Goal: Transaction & Acquisition: Book appointment/travel/reservation

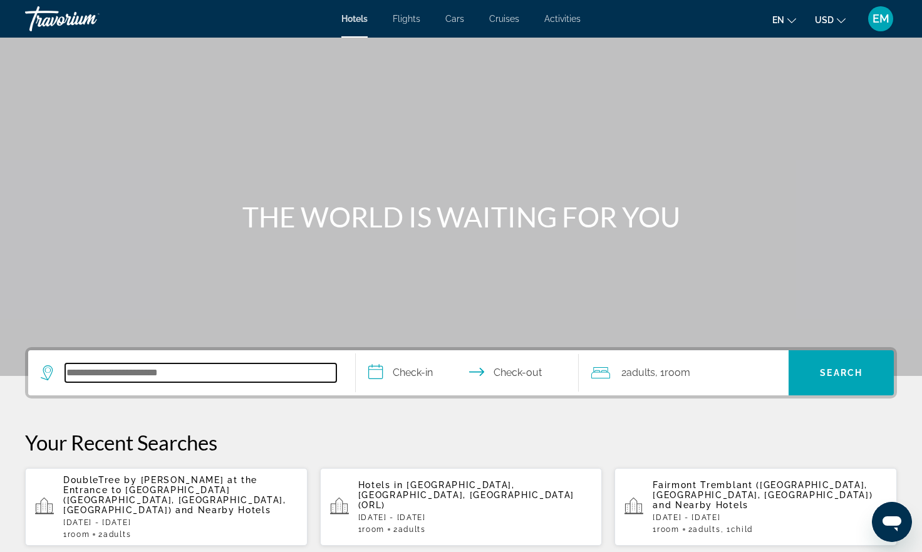
click at [123, 379] on input "Search hotel destination" at bounding box center [200, 372] width 271 height 19
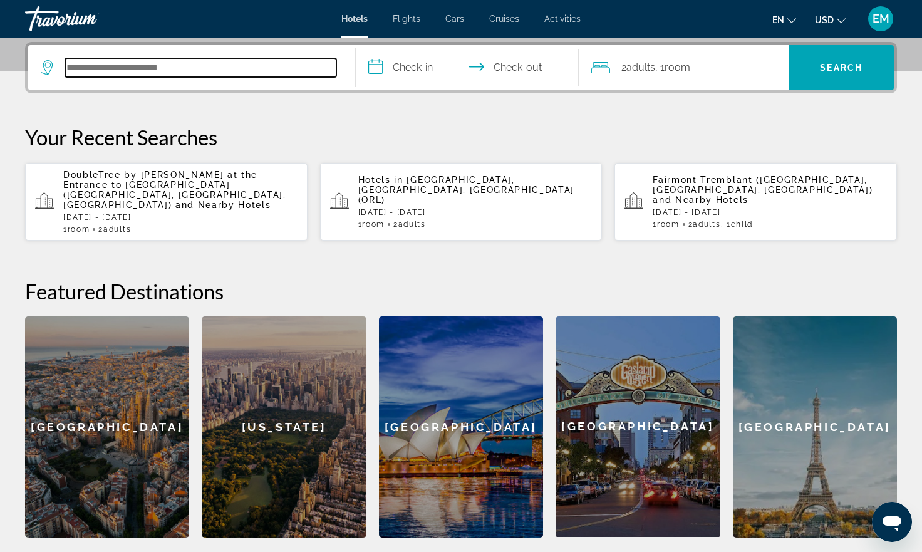
scroll to position [306, 0]
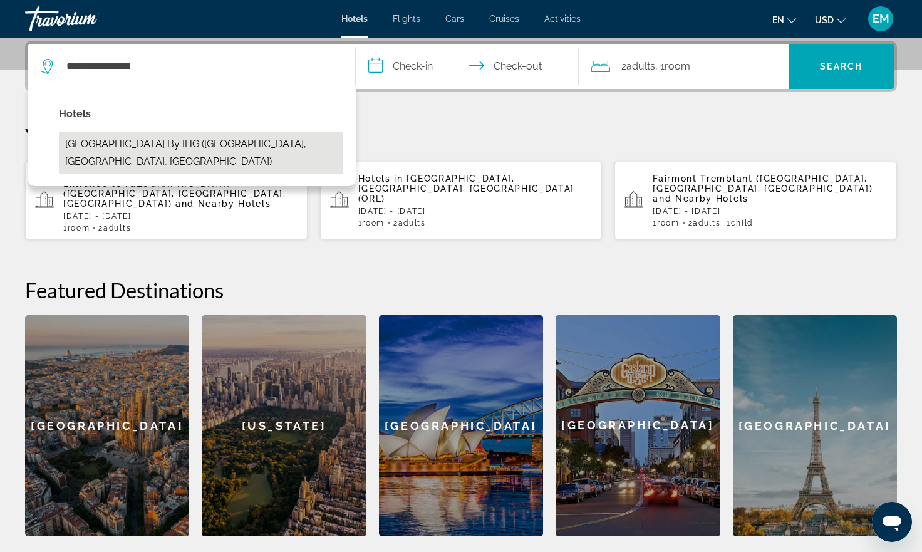
click at [199, 141] on button "[GEOGRAPHIC_DATA] by IHG ([GEOGRAPHIC_DATA], [GEOGRAPHIC_DATA], [GEOGRAPHIC_DAT…" at bounding box center [201, 152] width 284 height 41
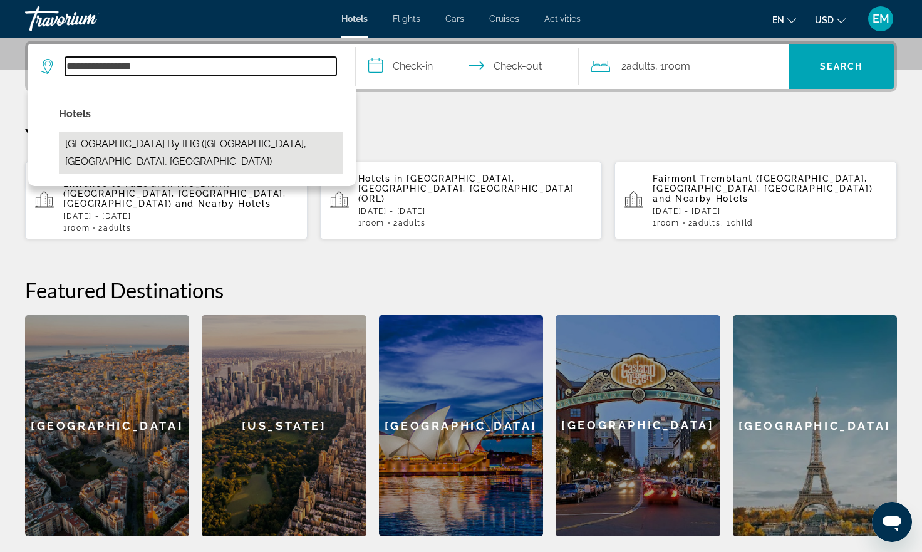
type input "**********"
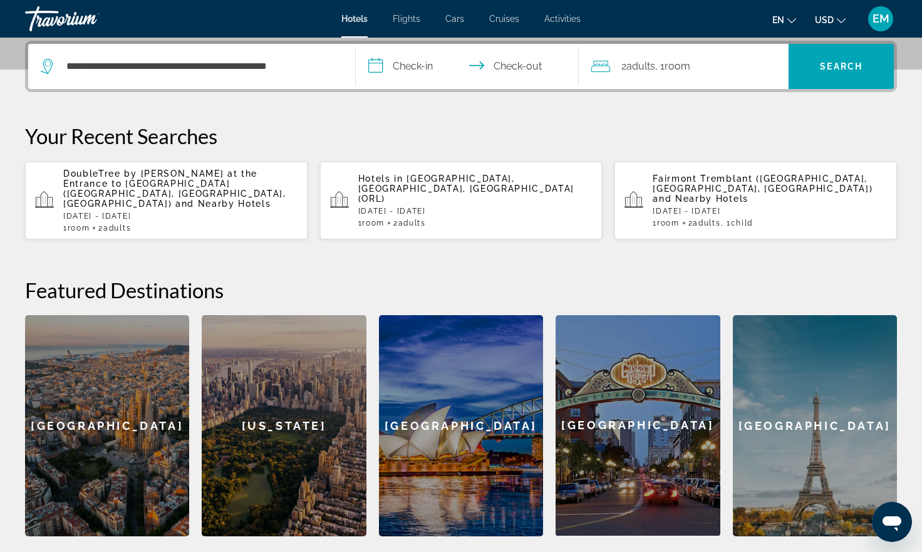
click at [408, 57] on input "**********" at bounding box center [470, 68] width 228 height 49
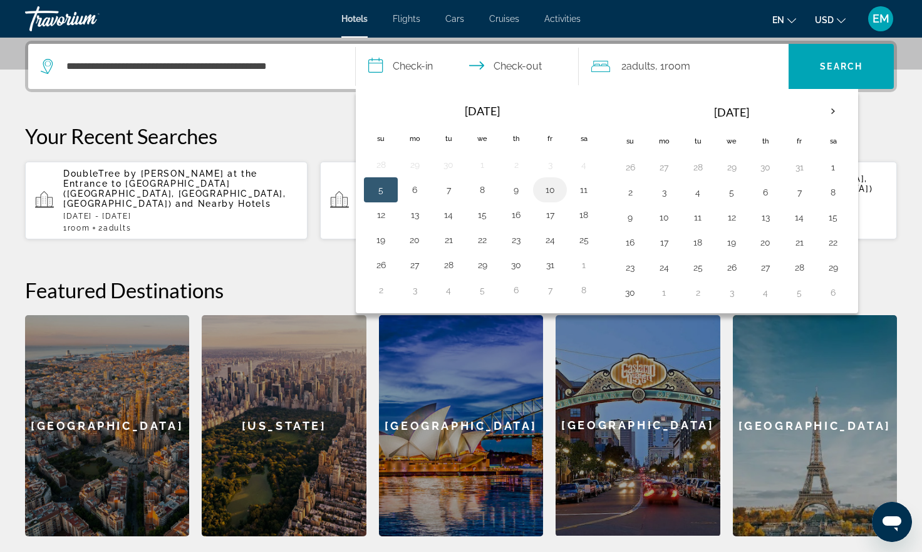
click at [549, 188] on button "10" at bounding box center [550, 190] width 20 height 18
click at [383, 213] on button "12" at bounding box center [381, 215] width 20 height 18
type input "**********"
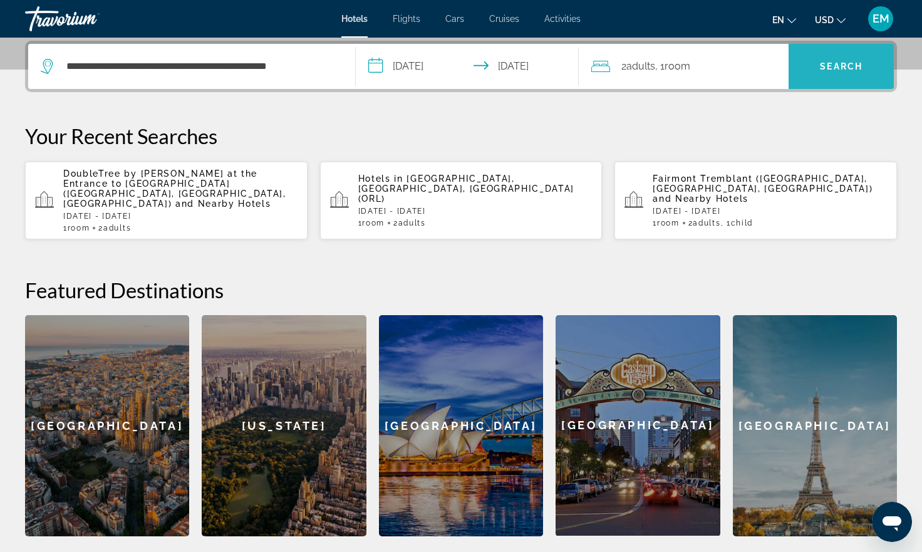
click at [815, 58] on span "Search" at bounding box center [840, 66] width 105 height 30
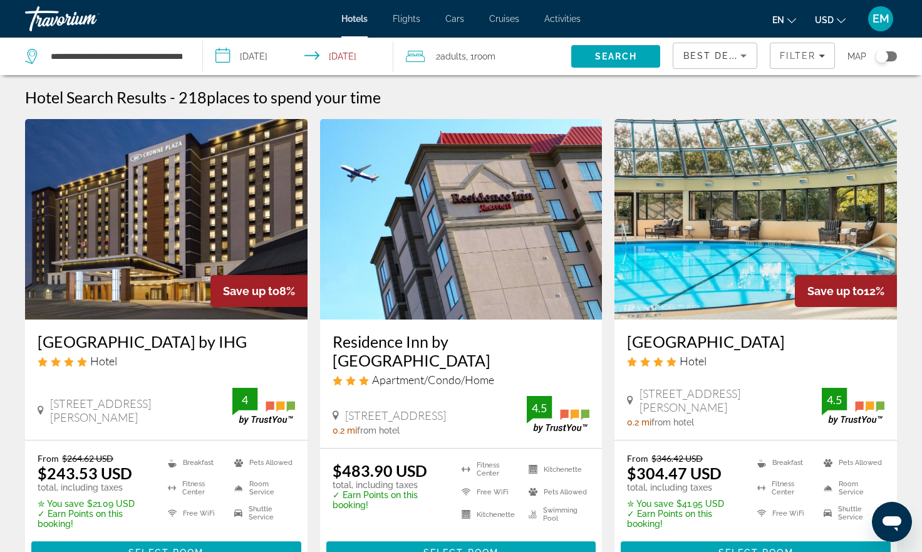
click at [834, 21] on button "USD USD ($) MXN (Mex$) CAD (Can$) GBP (£) EUR (€) AUD (A$) NZD (NZ$) CNY (CN¥)" at bounding box center [830, 20] width 31 height 18
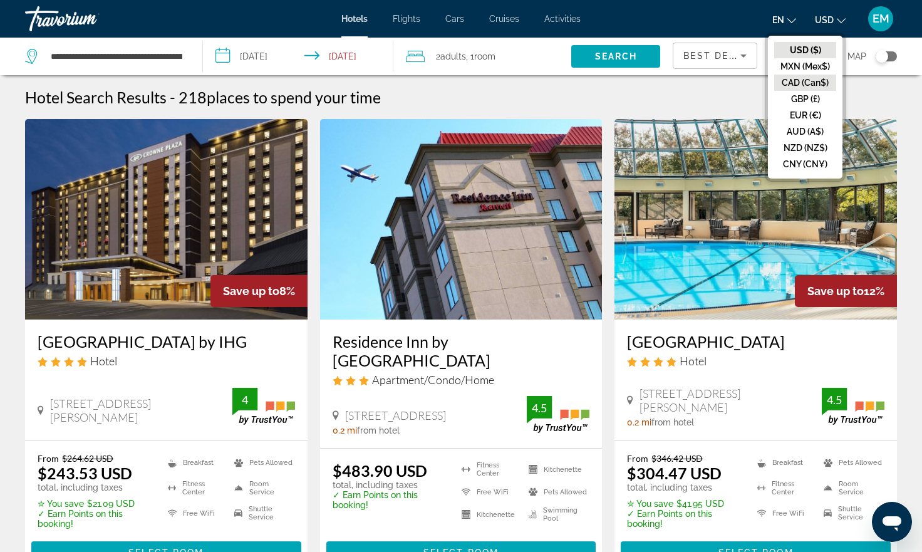
click at [810, 82] on button "CAD (Can$)" at bounding box center [805, 83] width 62 height 16
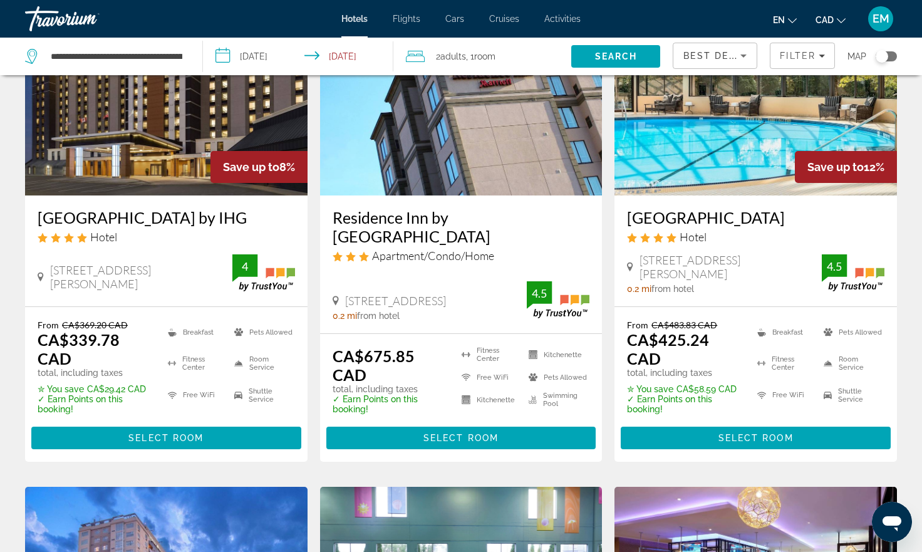
scroll to position [125, 0]
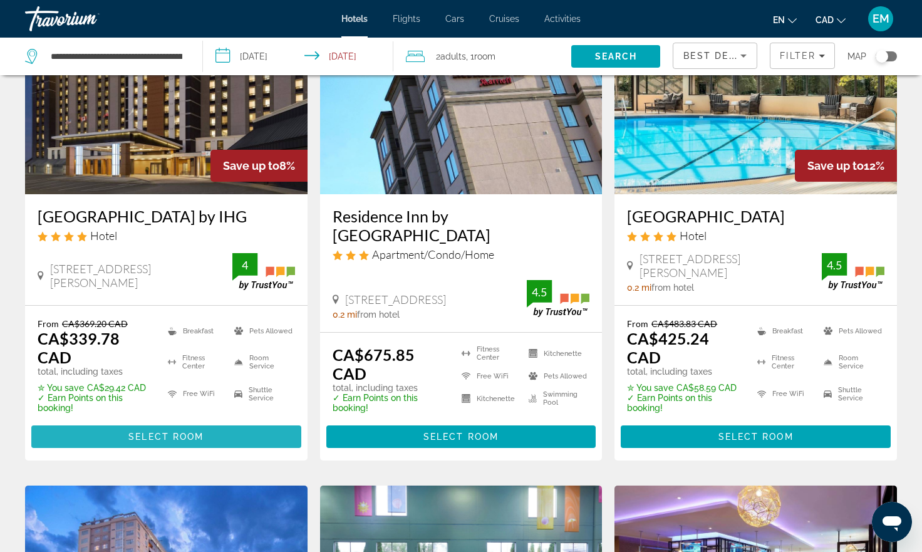
click at [203, 442] on span "Select Room" at bounding box center [165, 436] width 75 height 10
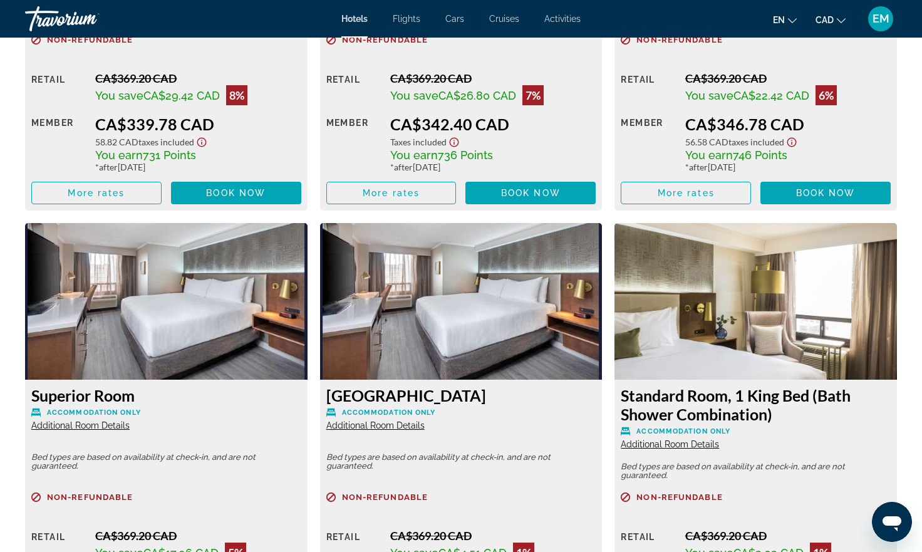
scroll to position [1979, 0]
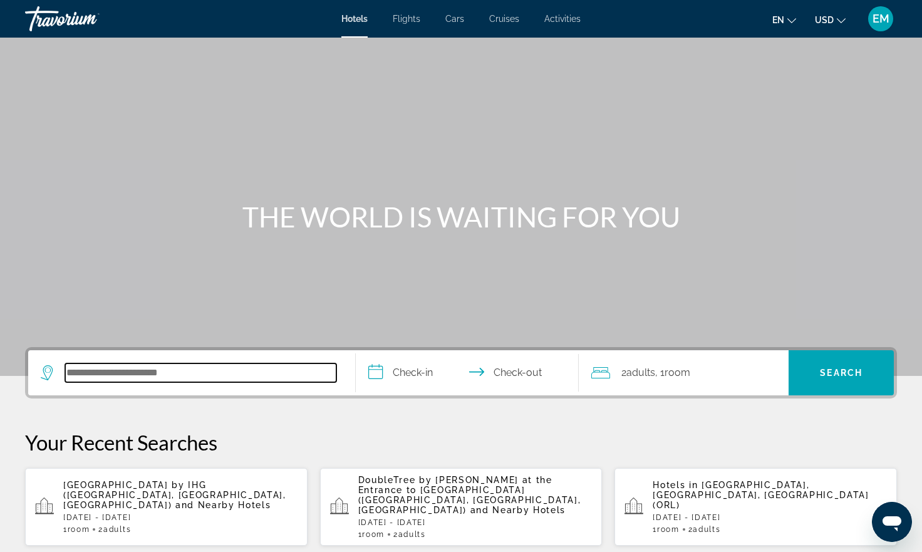
click at [124, 371] on input "Search hotel destination" at bounding box center [200, 372] width 271 height 19
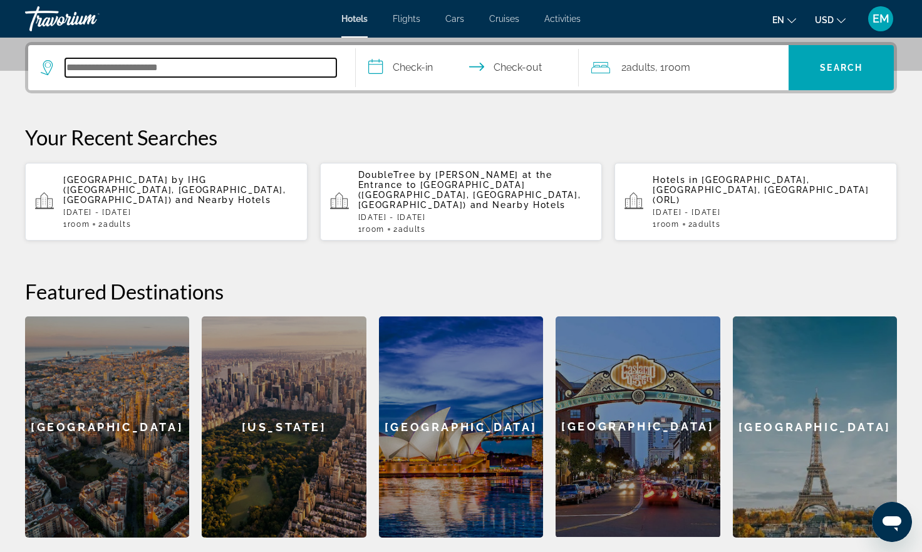
scroll to position [306, 0]
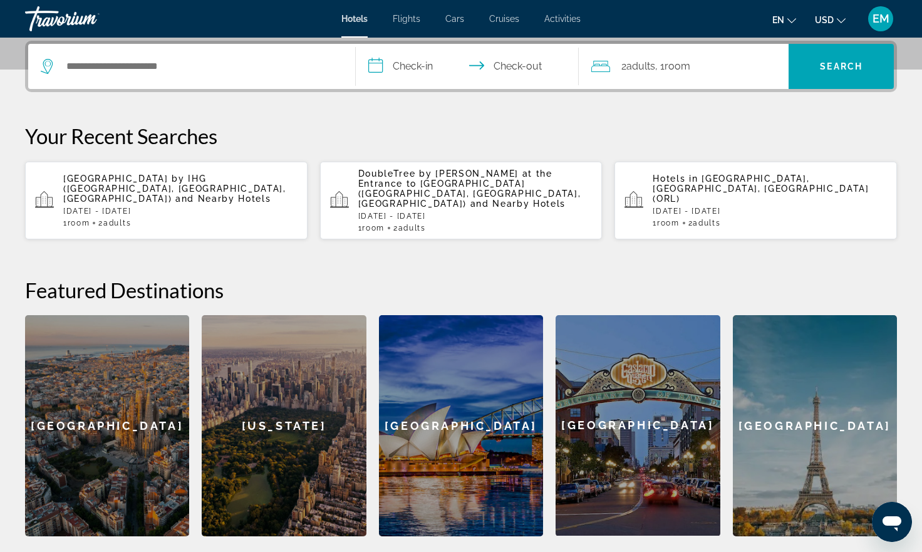
click at [185, 207] on p "[DATE] - [DATE]" at bounding box center [180, 211] width 234 height 9
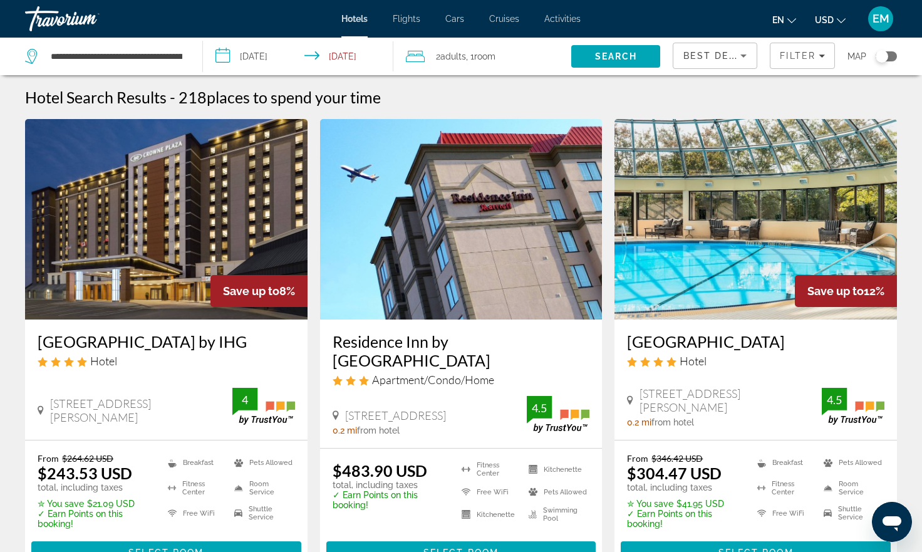
click at [105, 490] on p "total, including taxes" at bounding box center [95, 487] width 115 height 10
click at [165, 251] on img "Main content" at bounding box center [166, 219] width 282 height 200
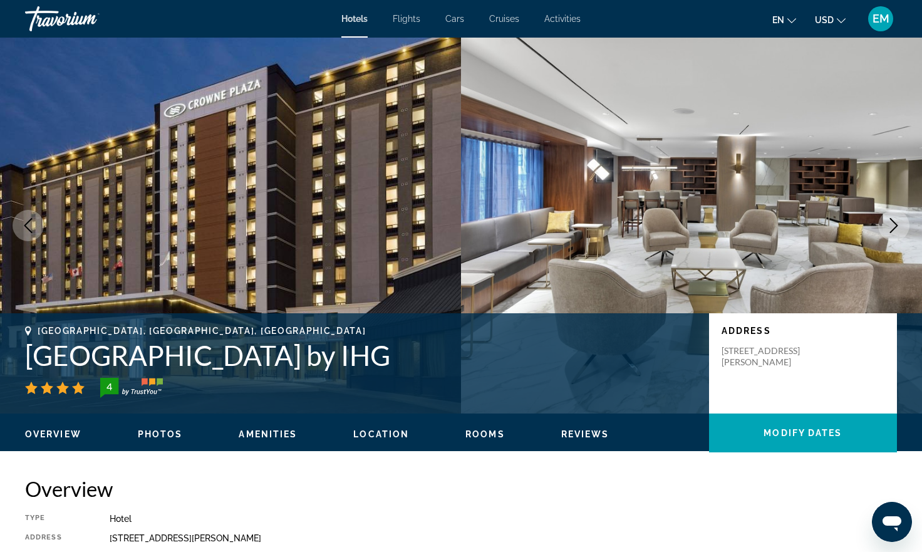
click at [832, 19] on span "USD" at bounding box center [824, 20] width 19 height 10
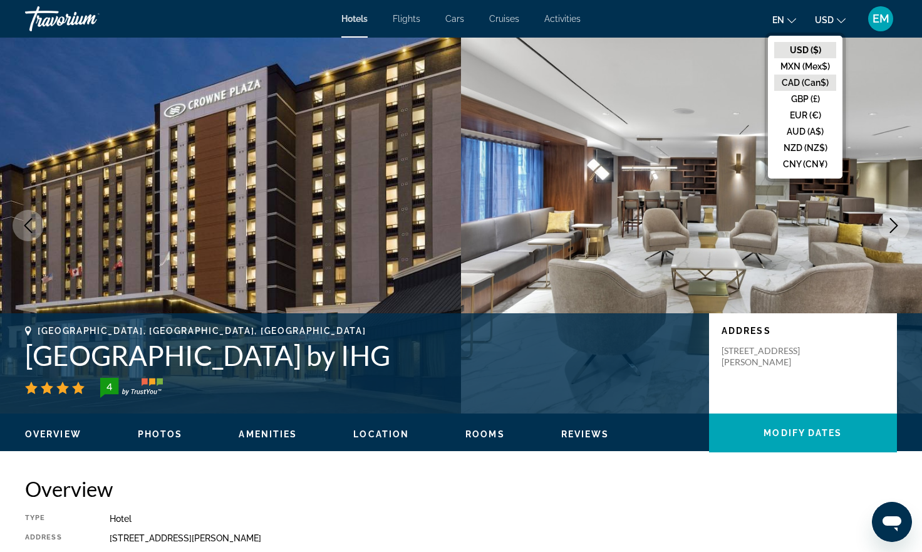
click at [815, 82] on button "CAD (Can$)" at bounding box center [805, 83] width 62 height 16
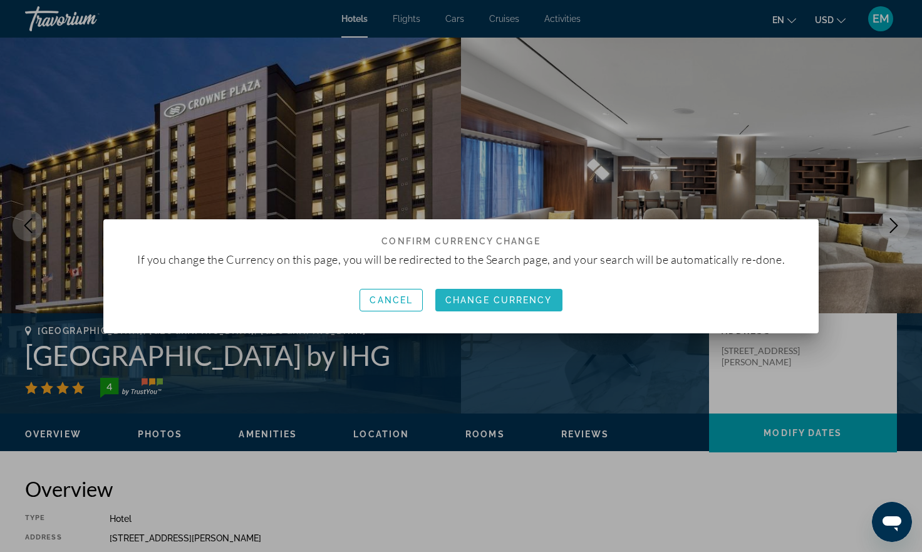
click at [533, 301] on span "Change Currency" at bounding box center [498, 300] width 107 height 10
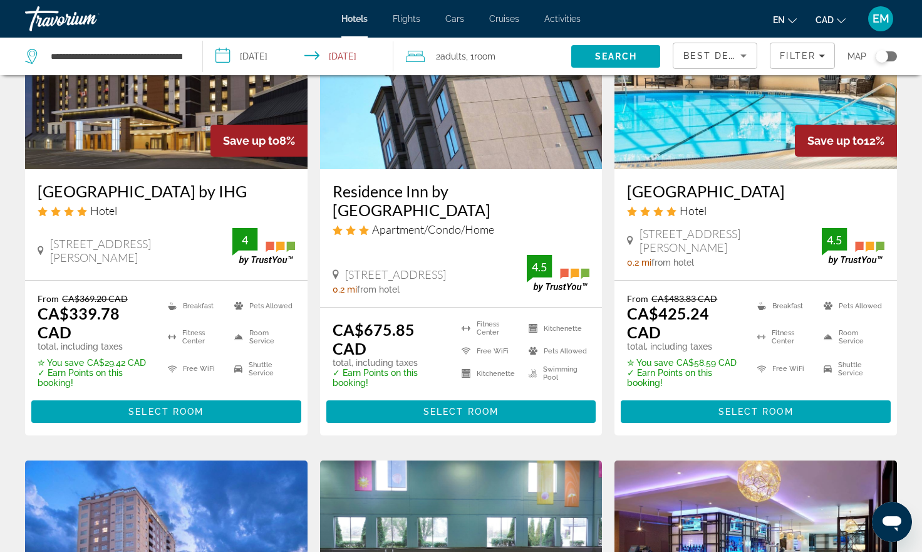
scroll to position [175, 0]
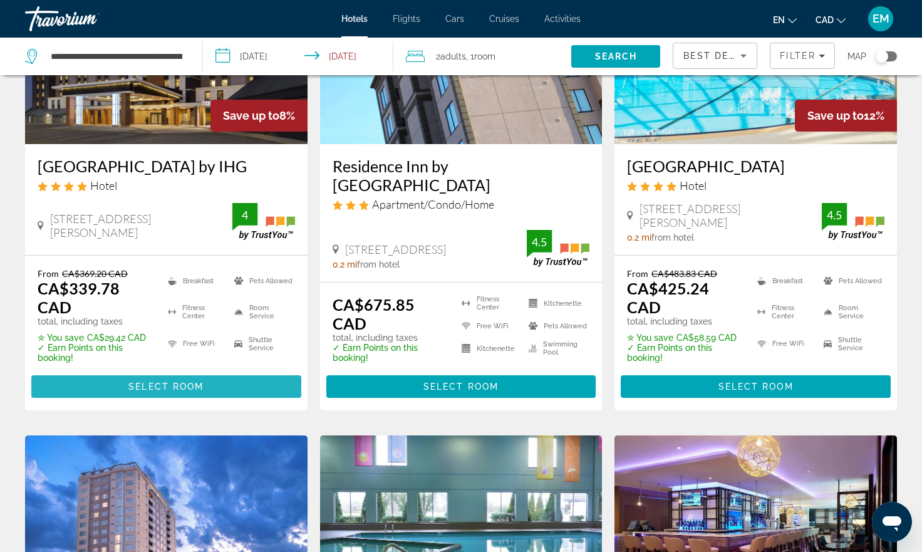
click at [179, 391] on span "Select Room" at bounding box center [165, 386] width 75 height 10
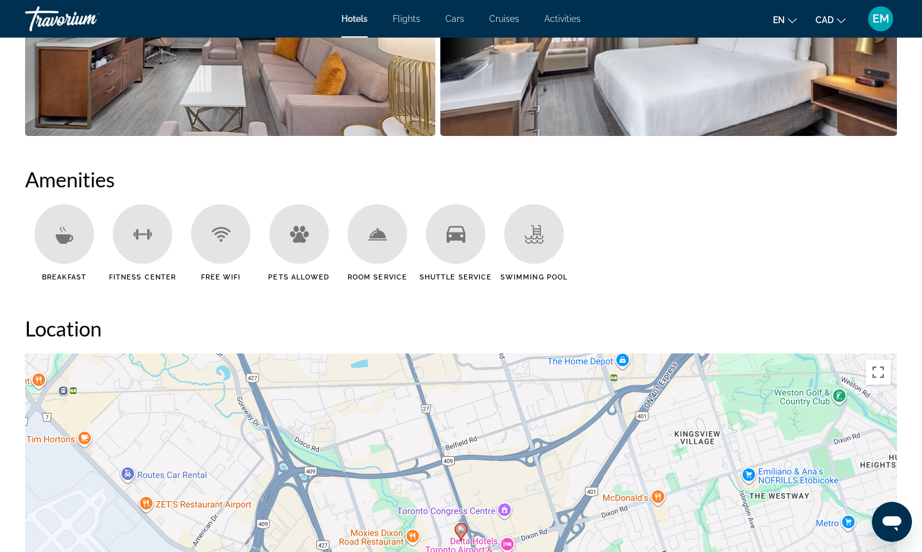
scroll to position [877, 0]
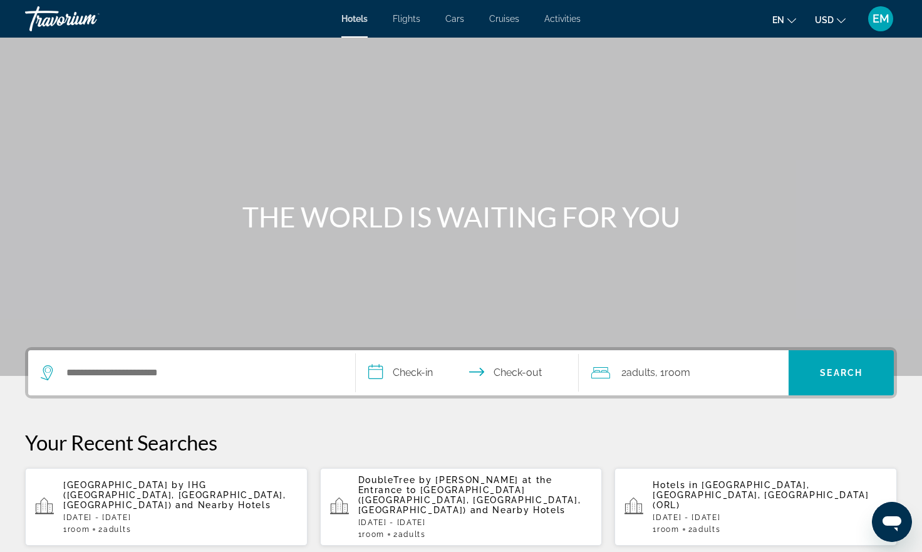
click at [883, 20] on span "EM" at bounding box center [880, 19] width 17 height 13
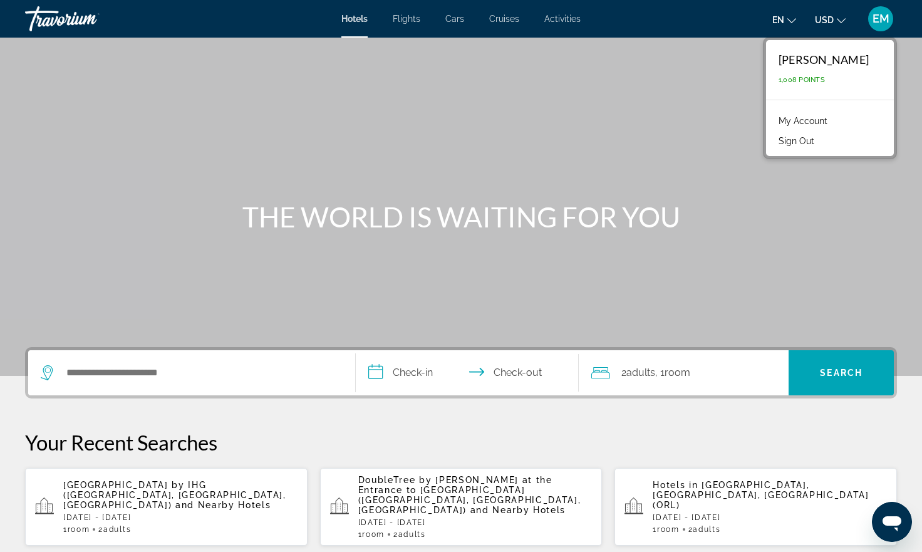
click at [824, 120] on link "My Account" at bounding box center [802, 121] width 61 height 16
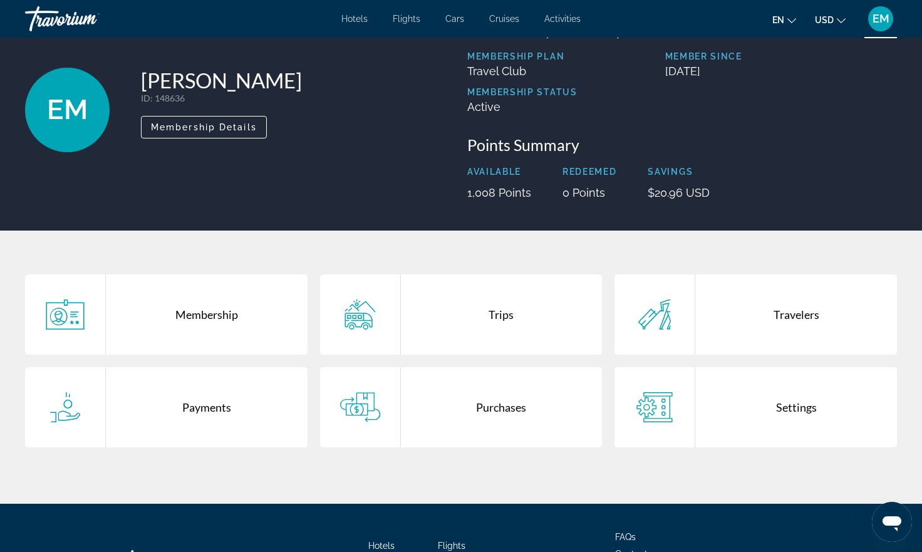
scroll to position [50, 0]
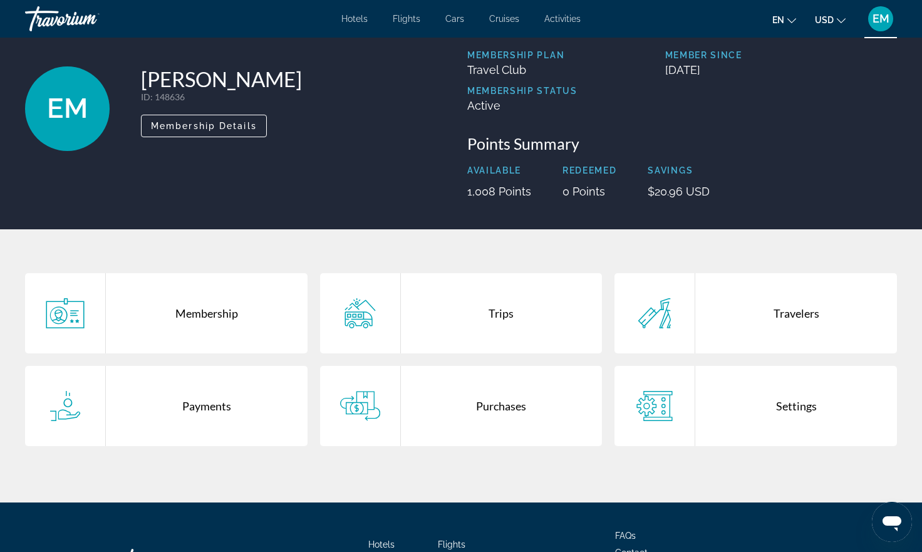
click at [495, 406] on div "Purchases" at bounding box center [502, 406] width 202 height 80
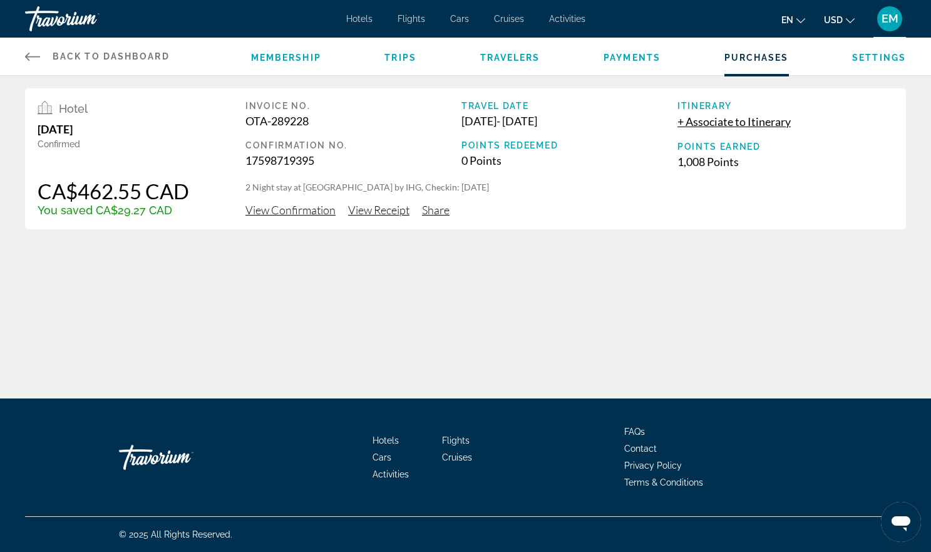
click at [495, 406] on div "Hotels Flights Cars Cruises Activities FAQs Contact Privacy Policy Terms & Cond…" at bounding box center [465, 457] width 881 height 118
click at [306, 209] on span "View Confirmation" at bounding box center [290, 210] width 90 height 14
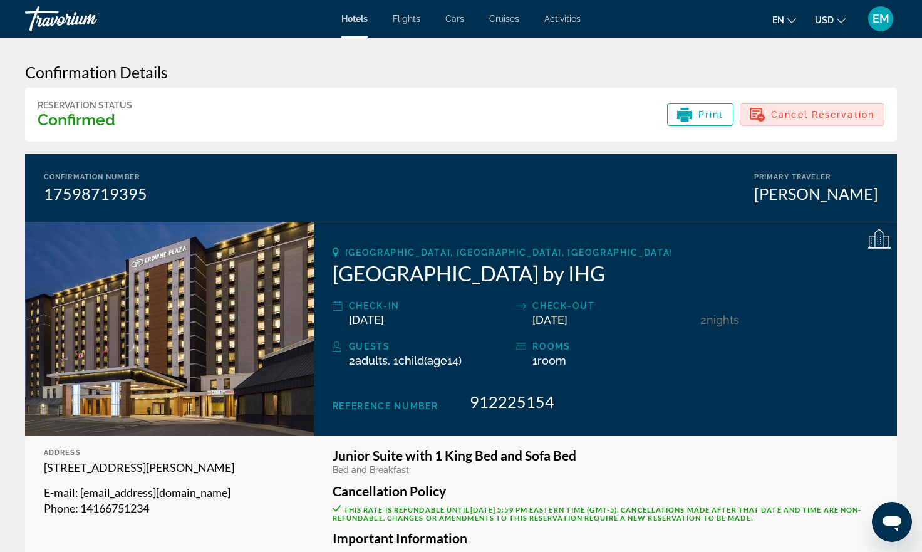
click at [838, 111] on span "Cancel Reservation" at bounding box center [822, 115] width 103 height 10
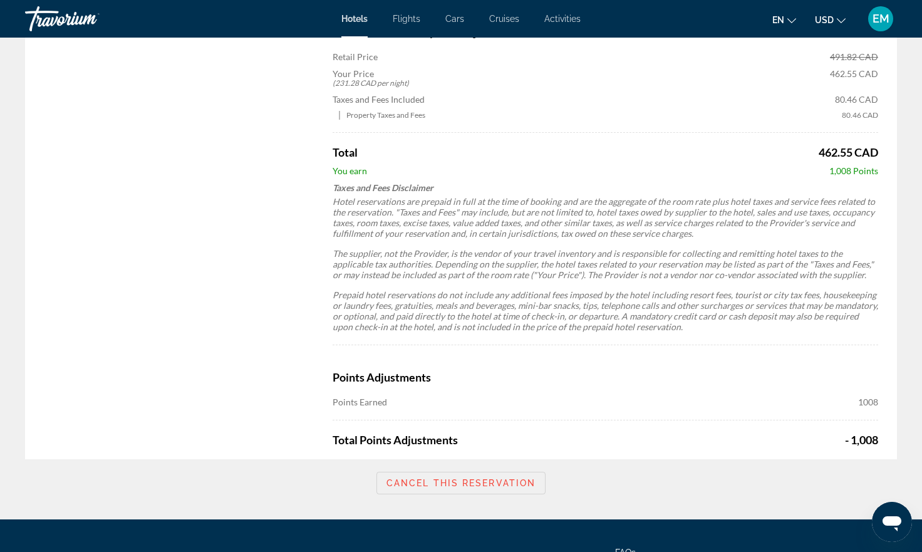
scroll to position [676, 0]
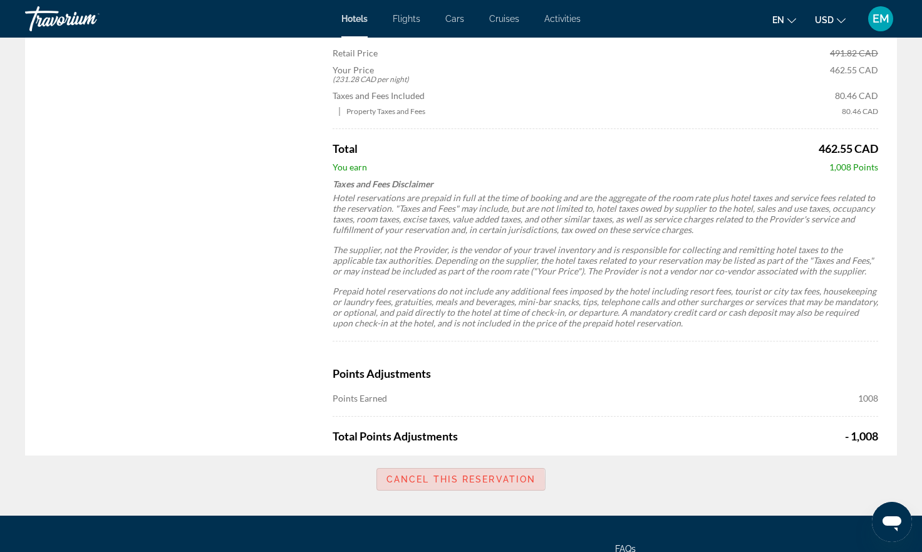
click at [436, 482] on span "Cancel this reservation" at bounding box center [460, 479] width 149 height 10
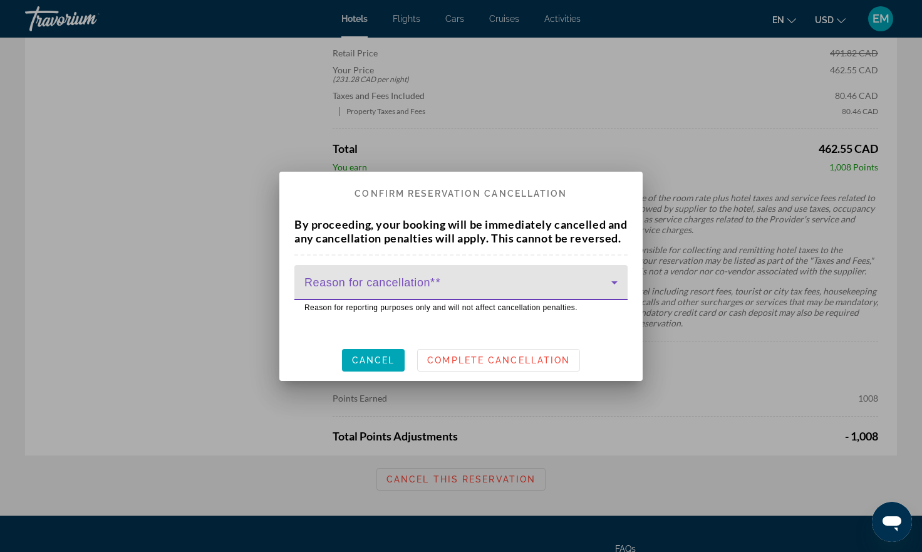
click at [410, 289] on span at bounding box center [457, 287] width 307 height 15
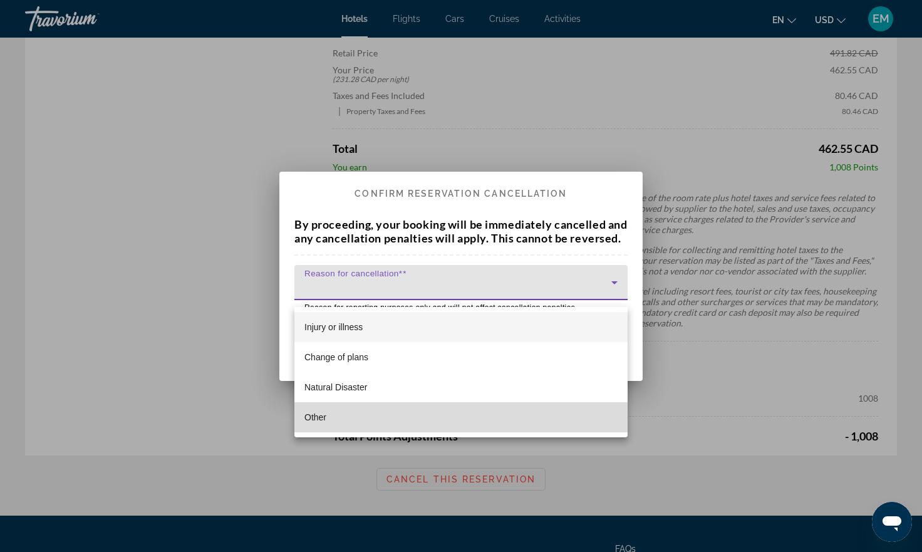
click at [341, 418] on mat-option "Other" at bounding box center [460, 417] width 333 height 30
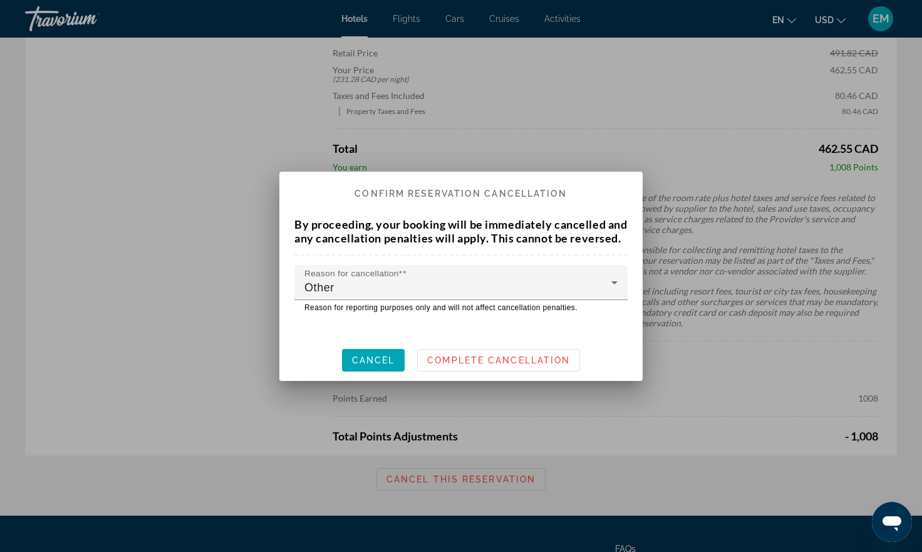
click at [341, 418] on div at bounding box center [461, 276] width 922 height 552
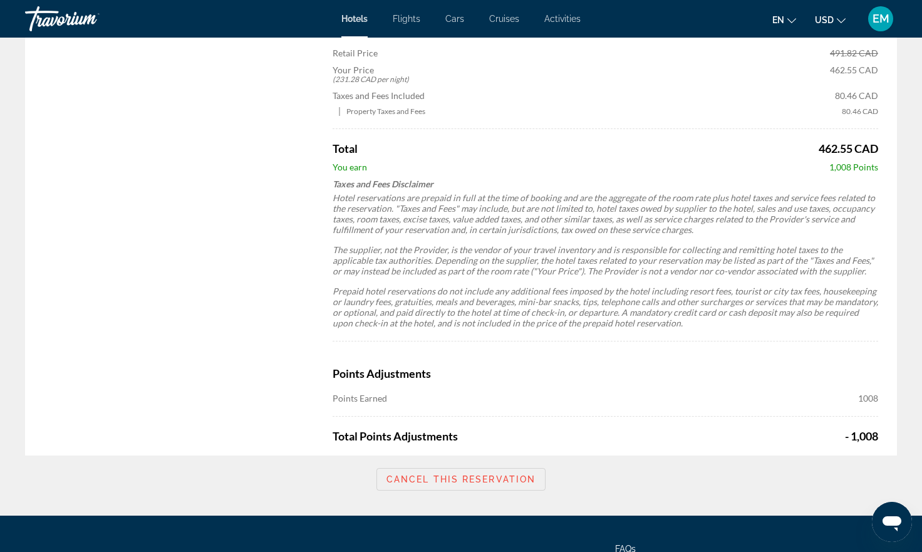
scroll to position [676, 0]
click at [405, 478] on span "Cancel this reservation" at bounding box center [460, 479] width 149 height 10
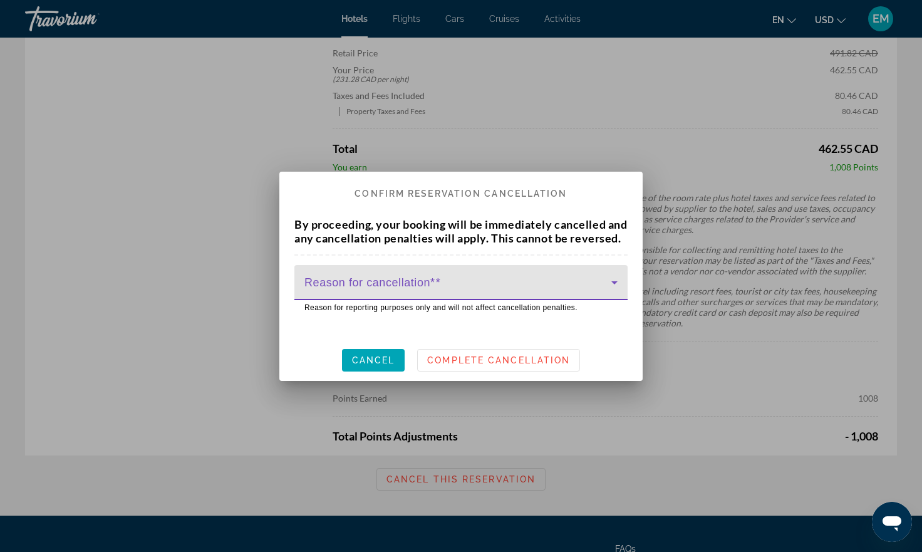
click at [401, 291] on span at bounding box center [457, 287] width 307 height 15
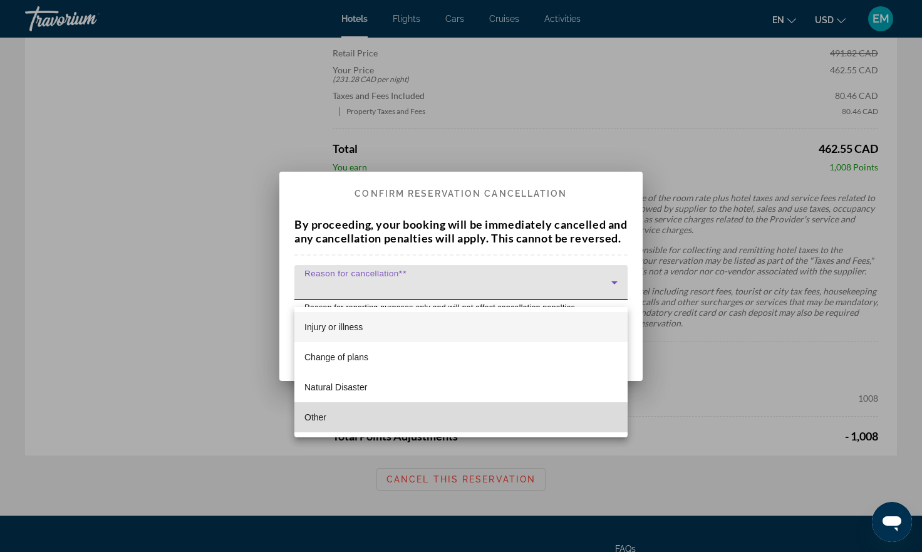
click at [345, 423] on mat-option "Other" at bounding box center [460, 417] width 333 height 30
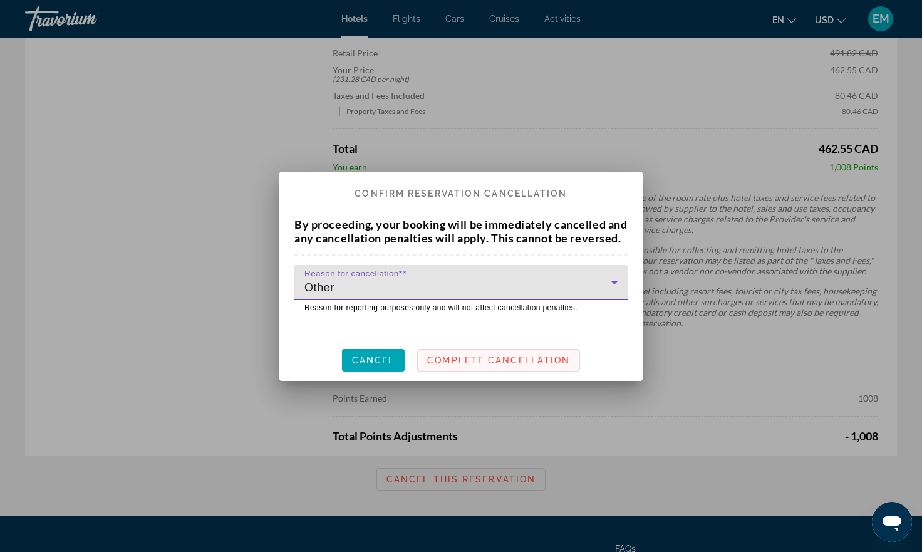
click at [442, 362] on span "Complete Cancellation" at bounding box center [498, 360] width 143 height 10
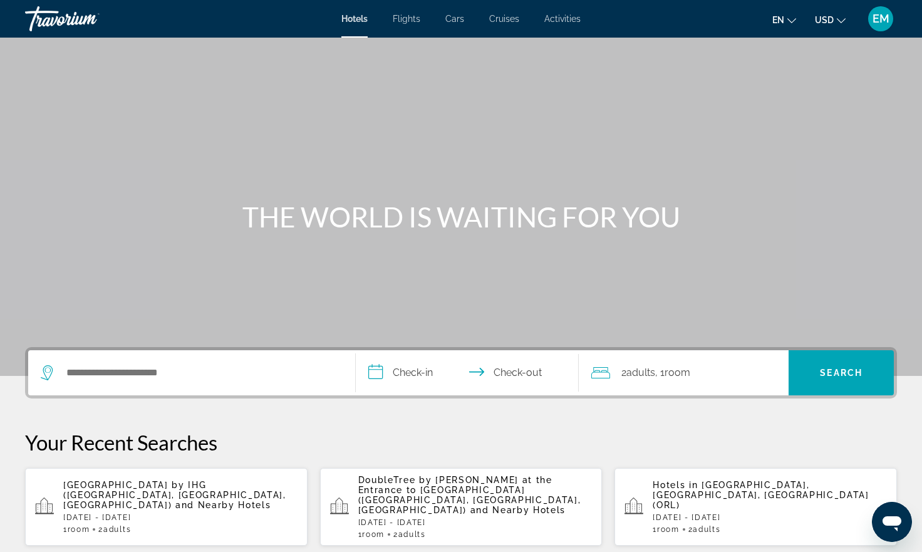
click at [840, 23] on icon "Change currency" at bounding box center [841, 20] width 9 height 5
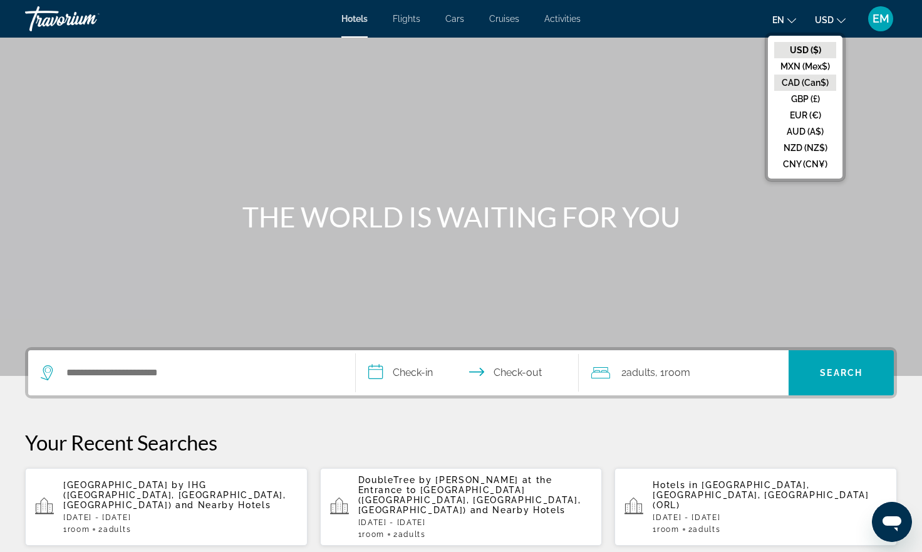
click at [810, 80] on button "CAD (Can$)" at bounding box center [805, 83] width 62 height 16
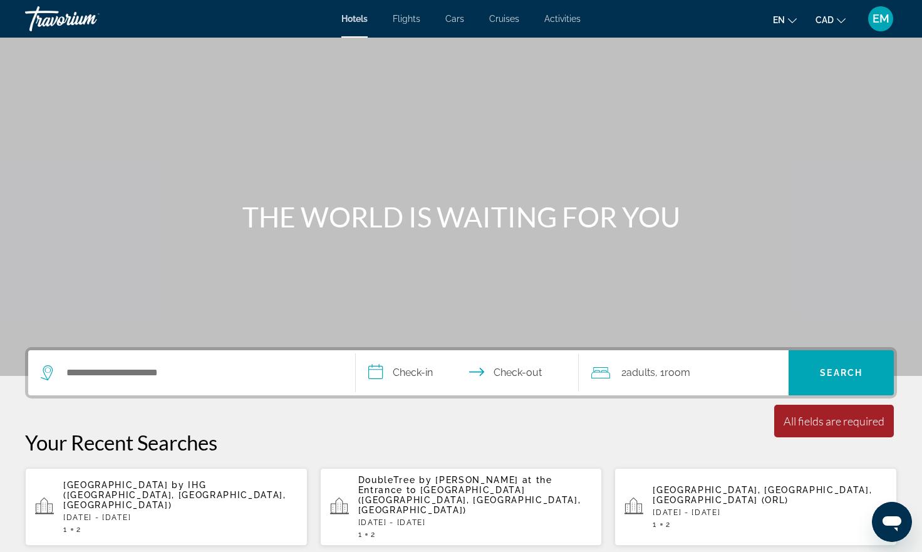
click at [164, 483] on span "[GEOGRAPHIC_DATA] by IHG ([GEOGRAPHIC_DATA], [GEOGRAPHIC_DATA], [GEOGRAPHIC_DAT…" at bounding box center [174, 495] width 223 height 30
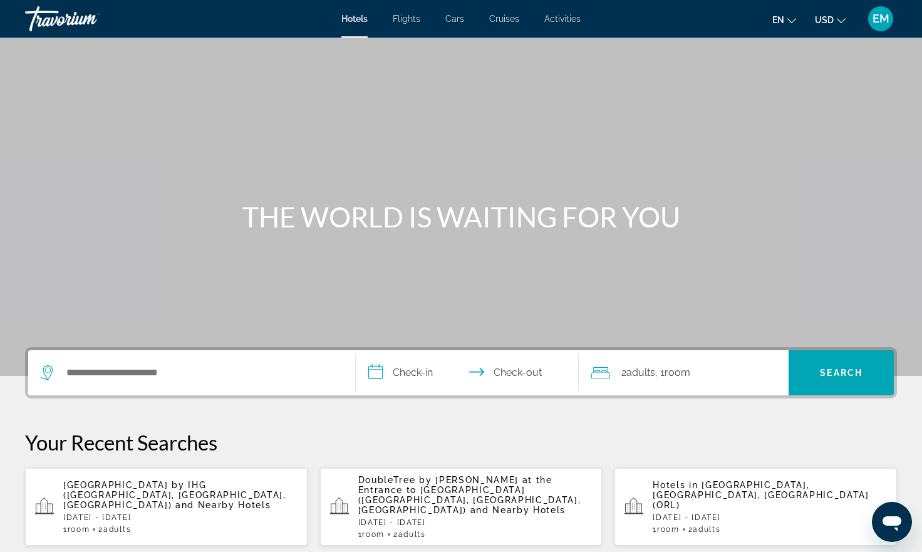
click at [183, 500] on span "and Nearby Hotels" at bounding box center [223, 505] width 96 height 10
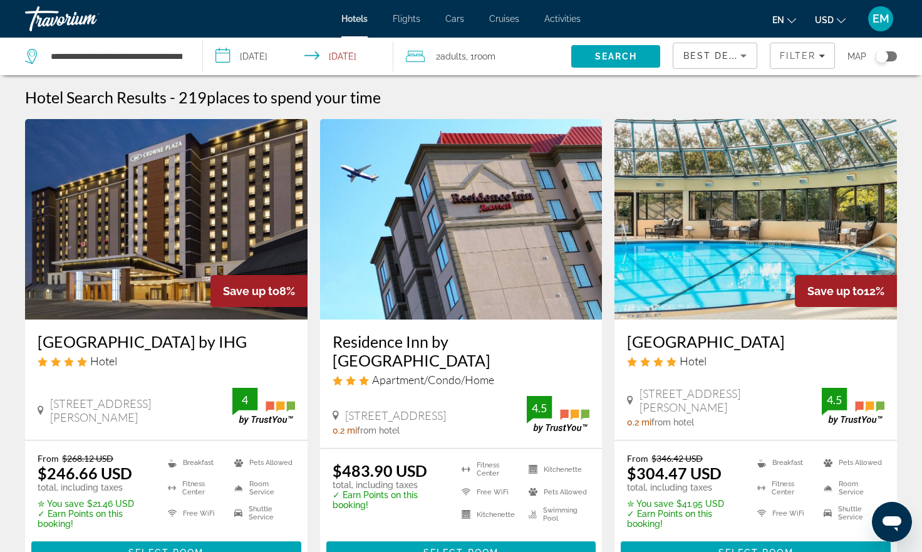
click at [842, 17] on icon "Change currency" at bounding box center [841, 20] width 9 height 9
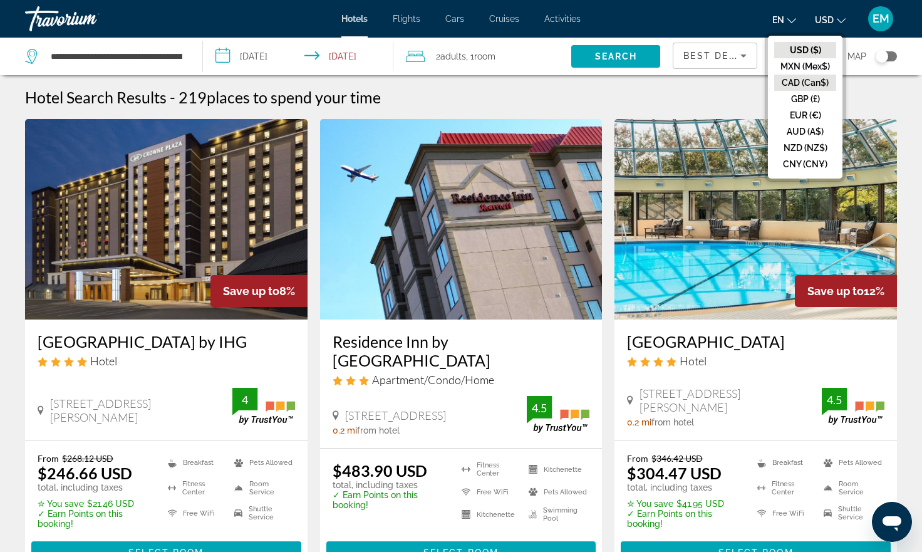
click at [810, 85] on button "CAD (Can$)" at bounding box center [805, 83] width 62 height 16
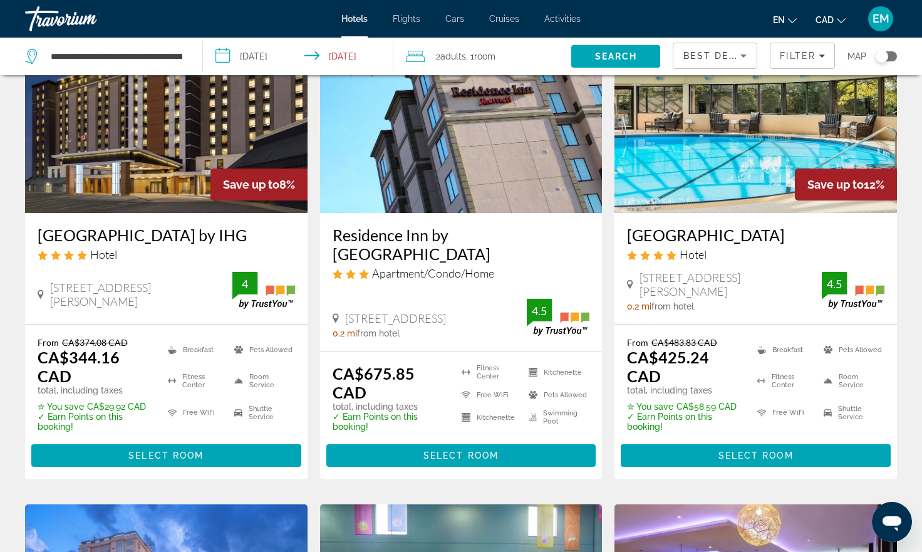
scroll to position [125, 0]
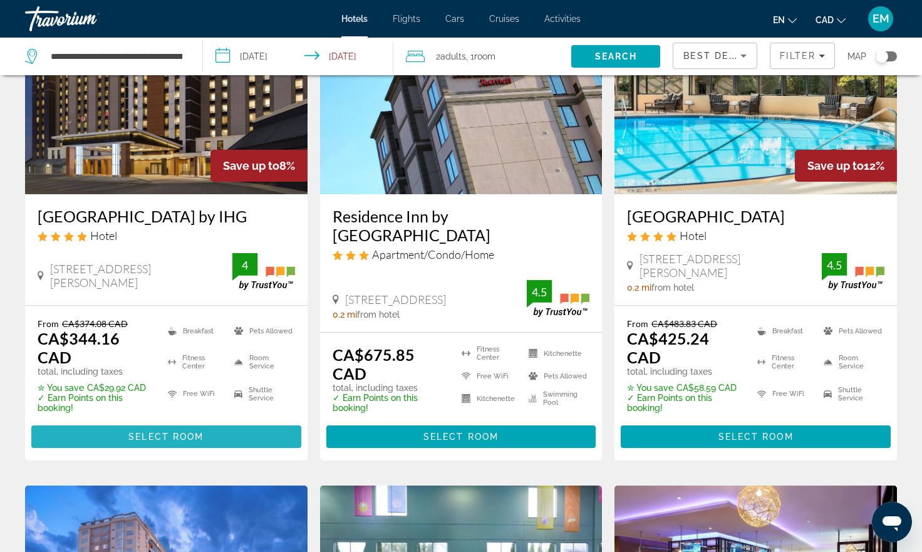
click at [175, 442] on span "Select Room" at bounding box center [165, 436] width 75 height 10
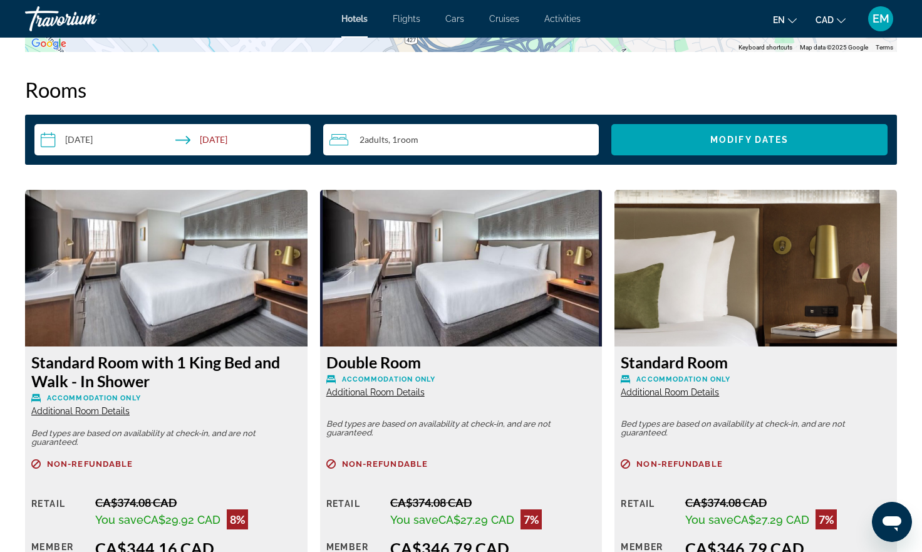
scroll to position [1653, 0]
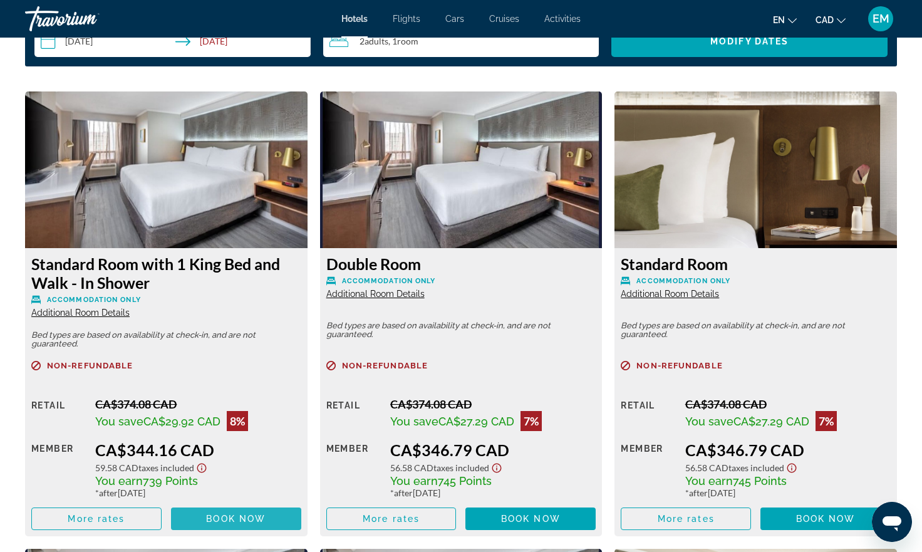
click at [270, 517] on span "Main content" at bounding box center [236, 519] width 130 height 30
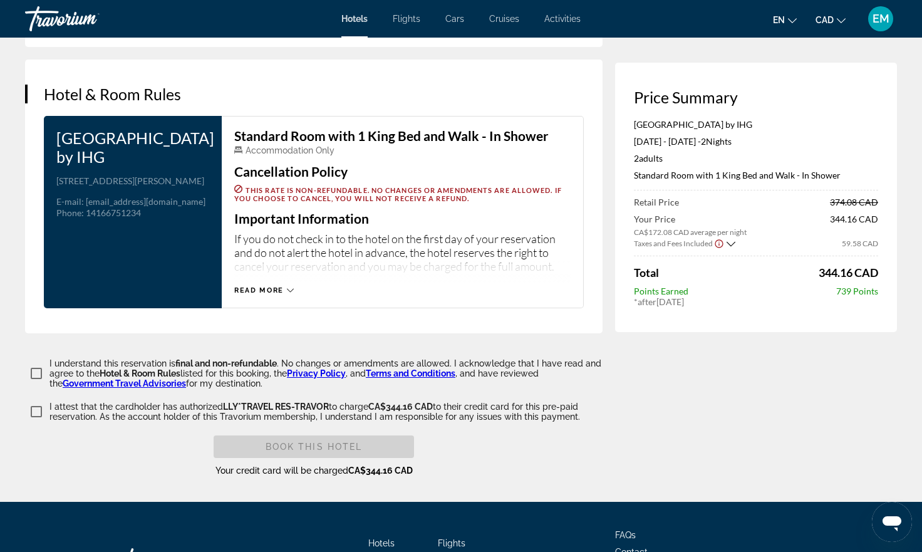
scroll to position [1603, 0]
